Goal: Information Seeking & Learning: Learn about a topic

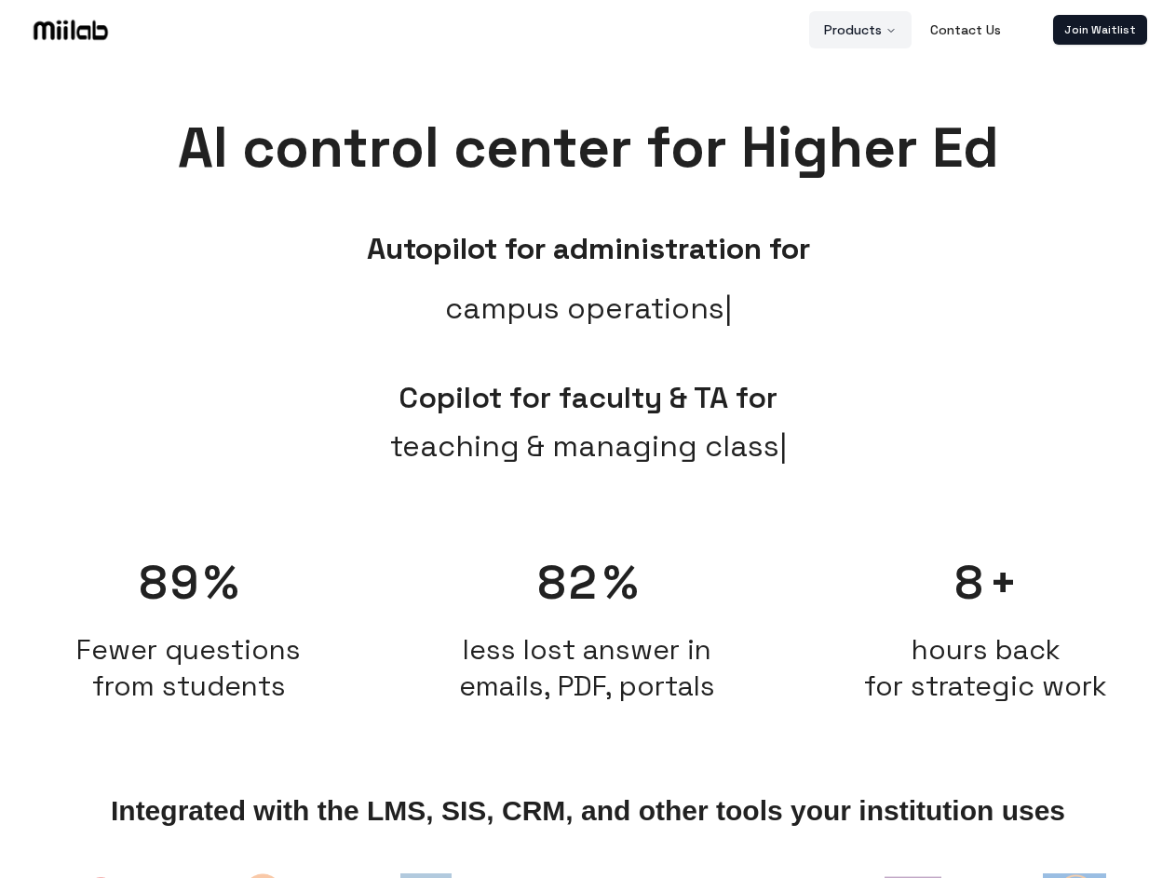
click at [861, 30] on button "Products" at bounding box center [860, 29] width 102 height 37
click at [1100, 30] on link "Join Waitlist" at bounding box center [1100, 30] width 94 height 30
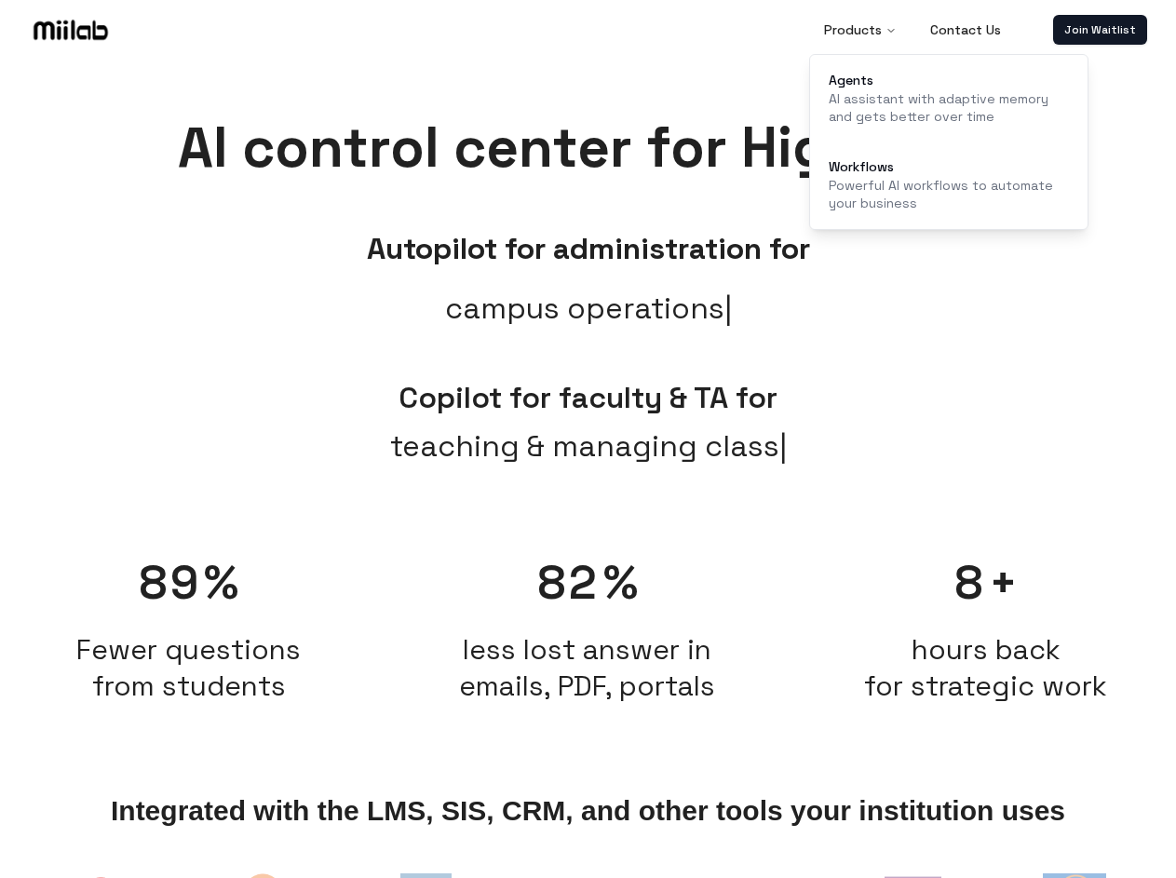
scroll to position [19, 0]
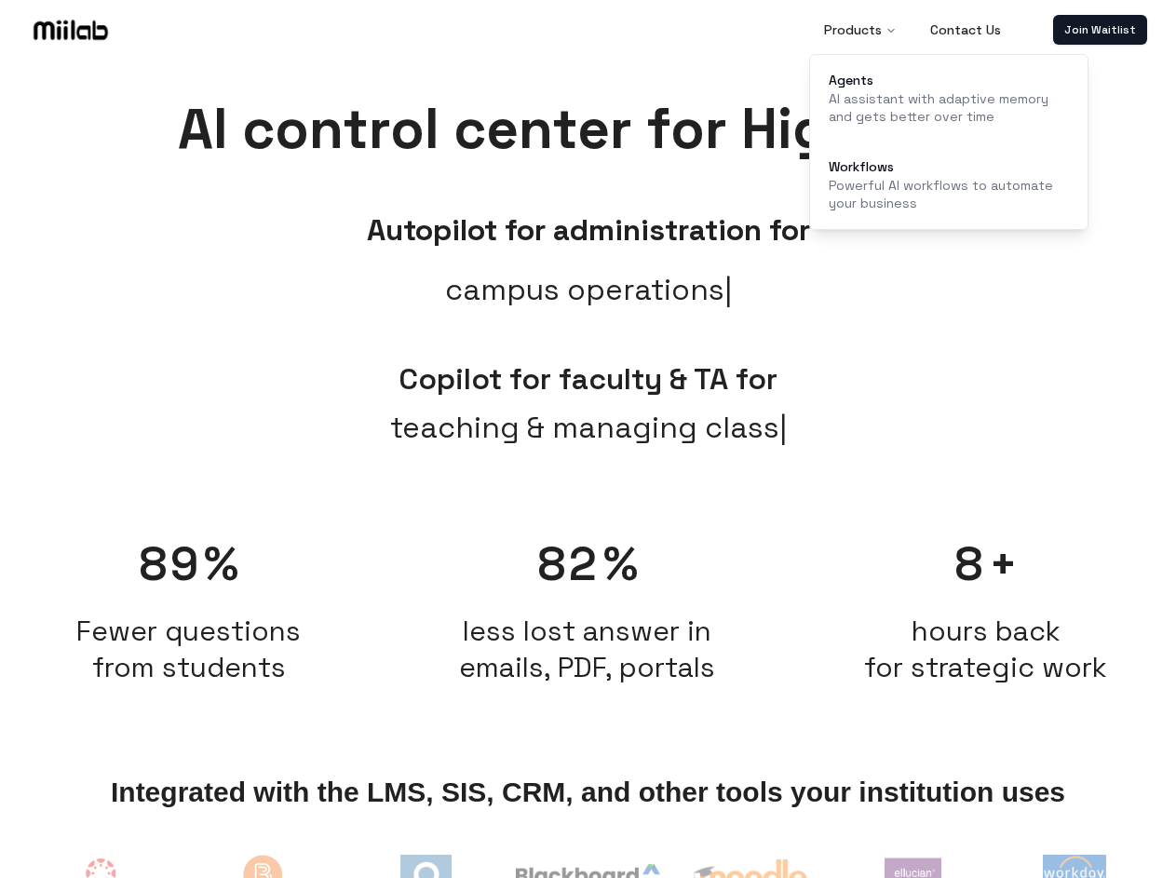
click at [588, 467] on div "Autopilot for administration for campus operations Copilot for faculty & TA for…" at bounding box center [588, 326] width 1176 height 305
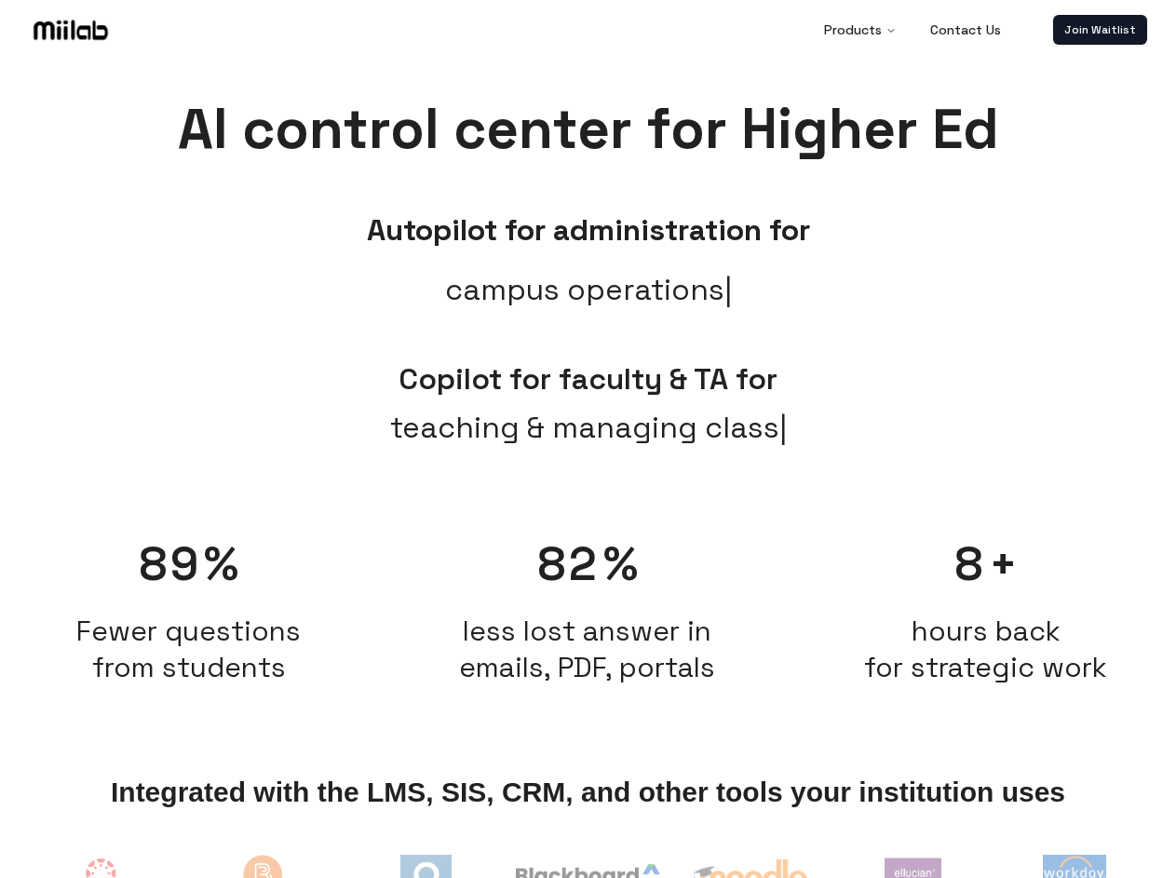
click at [189, 619] on span "Fewer questions from students" at bounding box center [189, 649] width 380 height 73
click at [588, 619] on h2 "less lost answer in emails, PDF, portals" at bounding box center [588, 649] width 380 height 73
click at [986, 619] on span "hours back for strategic work" at bounding box center [985, 649] width 243 height 73
click at [102, 873] on img at bounding box center [100, 884] width 77 height 77
click at [264, 873] on img at bounding box center [264, 886] width 88 height 80
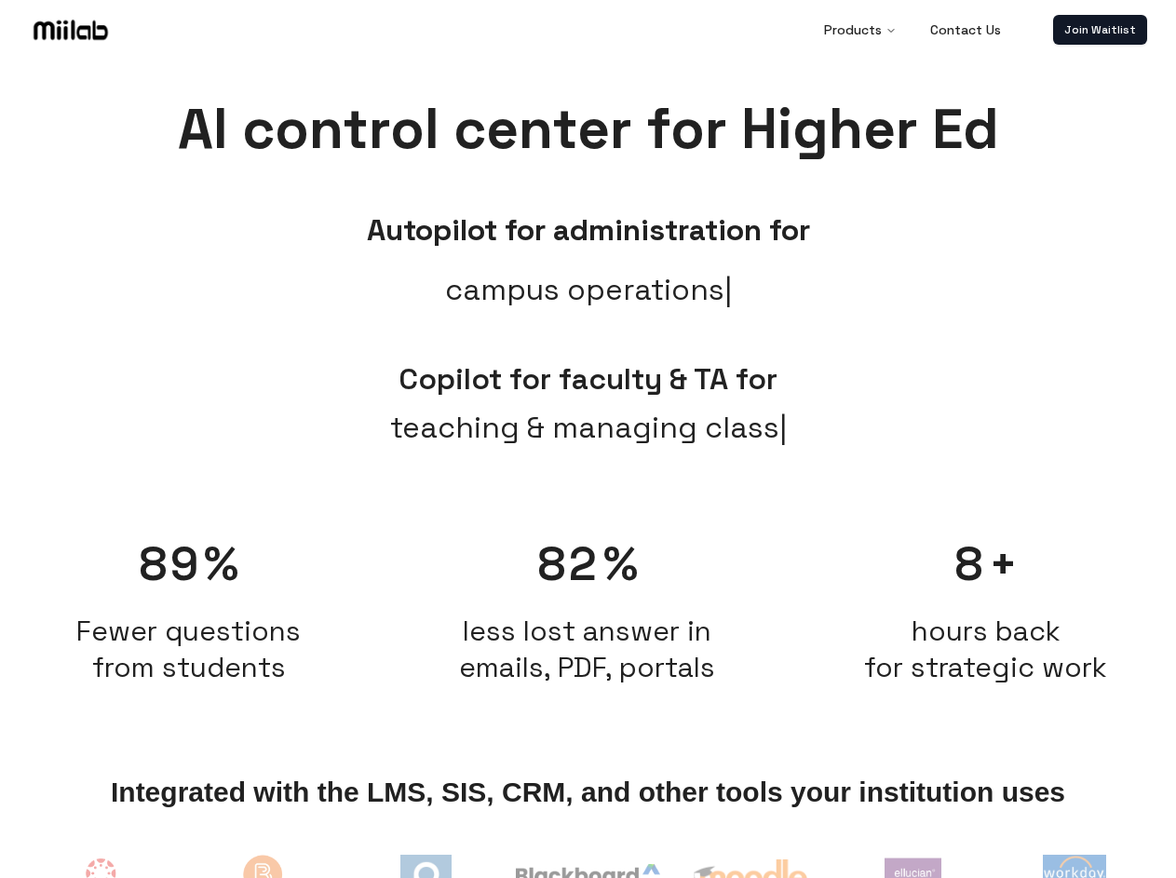
click at [426, 873] on img at bounding box center [425, 880] width 51 height 51
click at [588, 873] on img at bounding box center [587, 881] width 143 height 34
